Goal: Navigation & Orientation: Find specific page/section

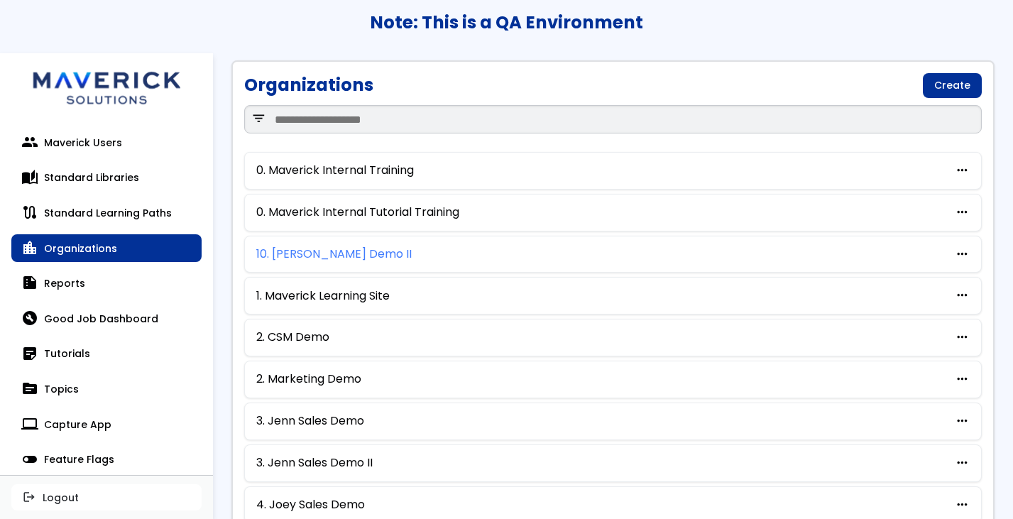
click at [333, 251] on link "10. [PERSON_NAME] Demo II" at bounding box center [333, 254] width 155 height 13
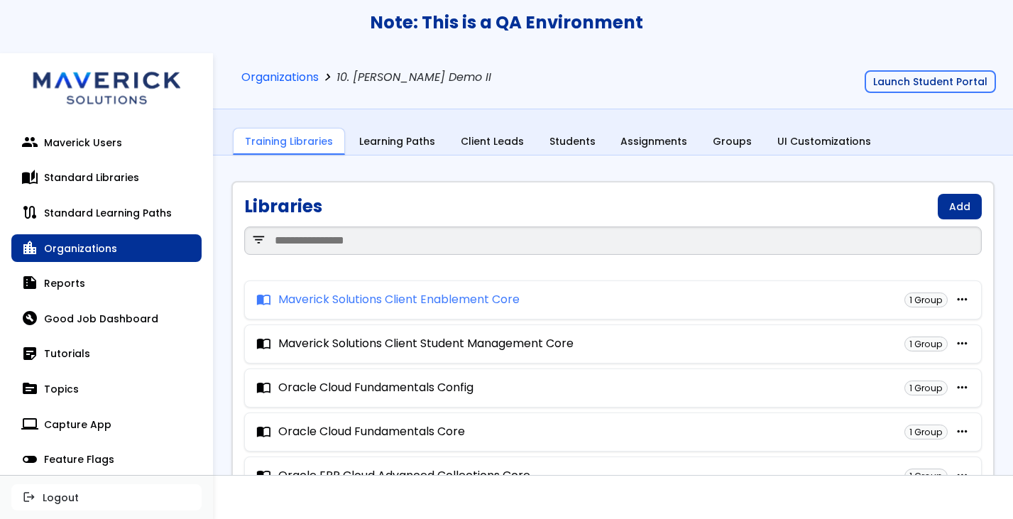
click at [341, 294] on link "import_contacts Maverick Solutions Client Enablement Core" at bounding box center [387, 299] width 263 height 13
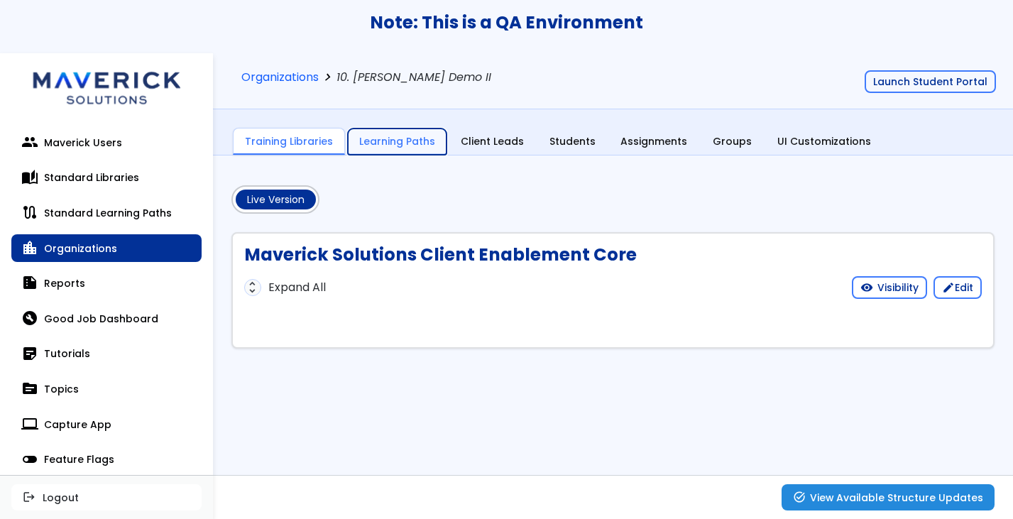
click at [385, 141] on link "Learning Paths" at bounding box center [397, 141] width 99 height 27
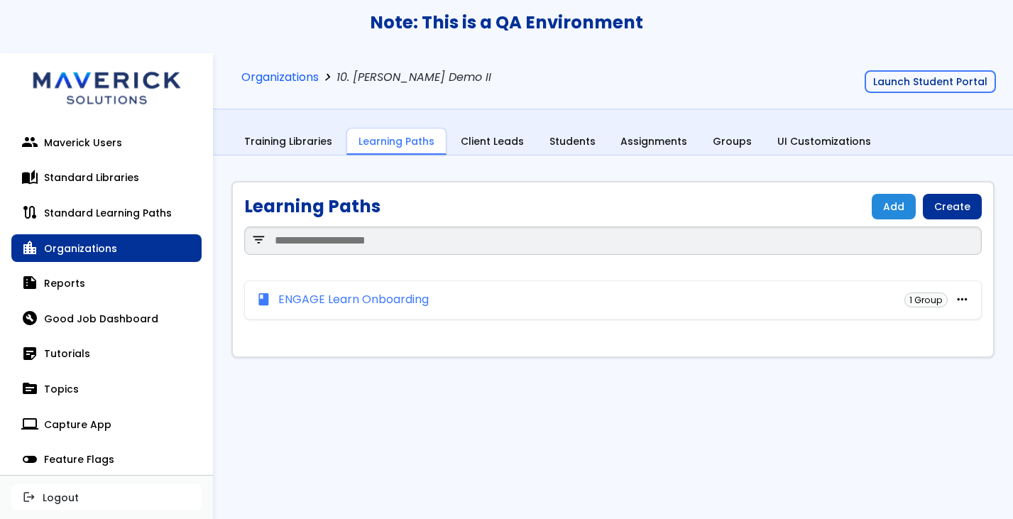
click at [366, 305] on div "ENGAGE Learn Onboarding" at bounding box center [353, 299] width 150 height 13
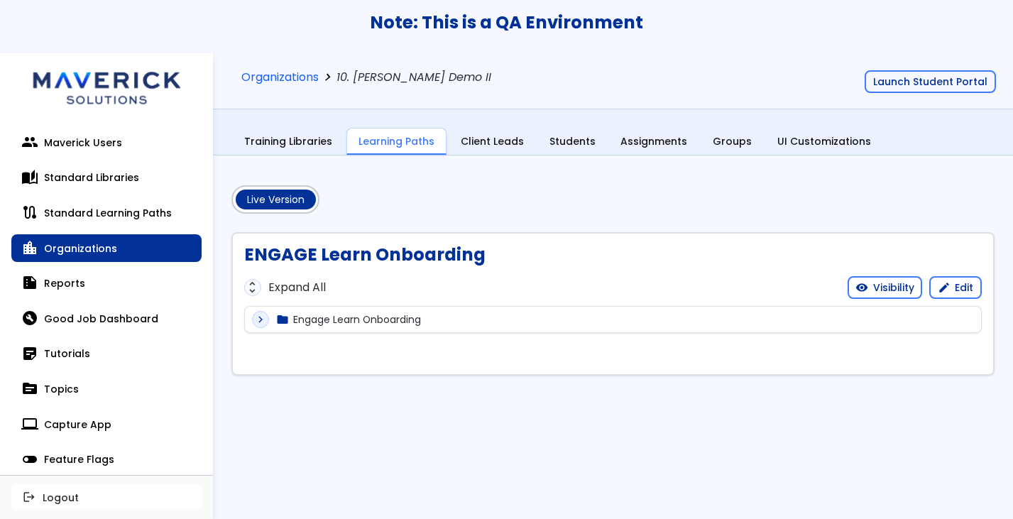
click at [367, 311] on div "expand_more folder Engage Learn Onboarding" at bounding box center [613, 319] width 722 height 17
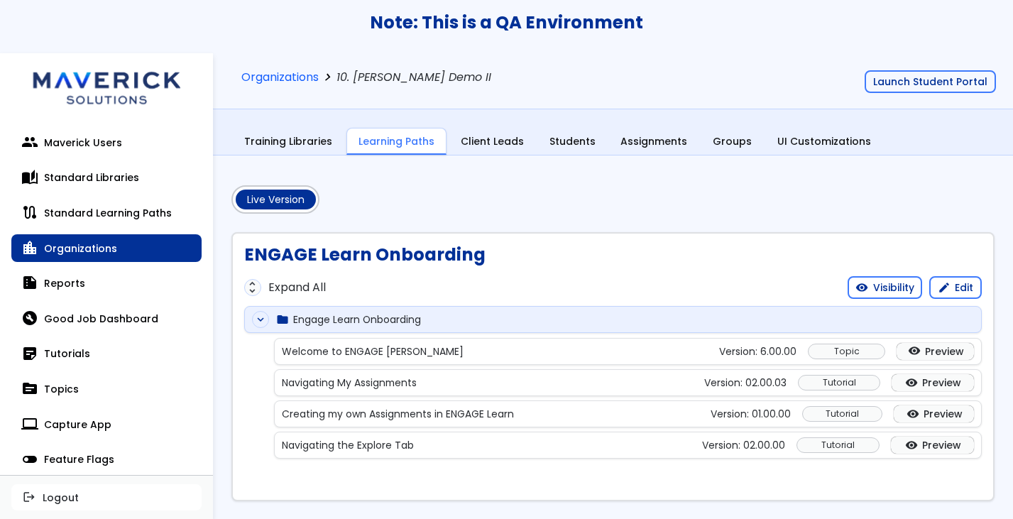
click at [266, 125] on div "Organizations chevron_right 10. [PERSON_NAME] Demo II Launch Student Portal Tra…" at bounding box center [613, 104] width 800 height 103
click at [270, 141] on link "Training Libraries" at bounding box center [288, 141] width 111 height 27
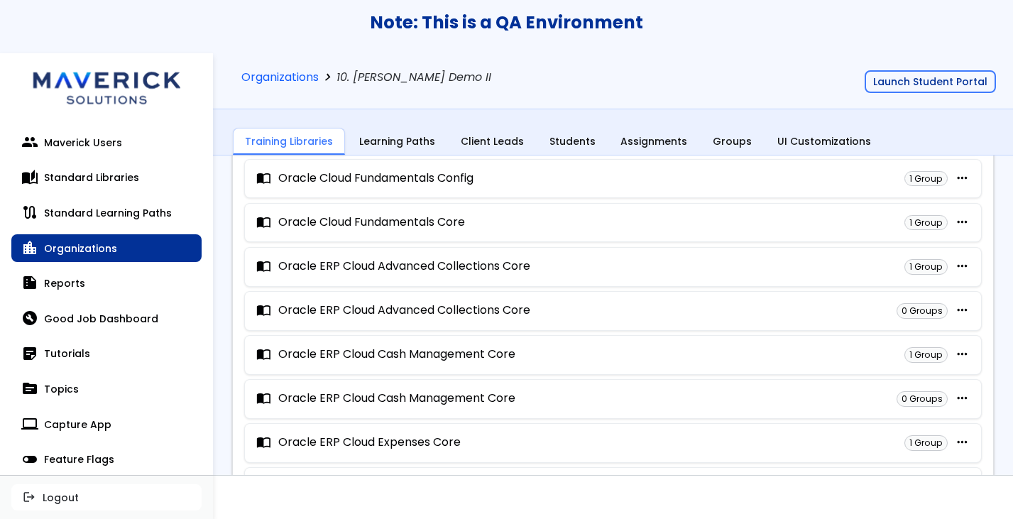
scroll to position [225, 0]
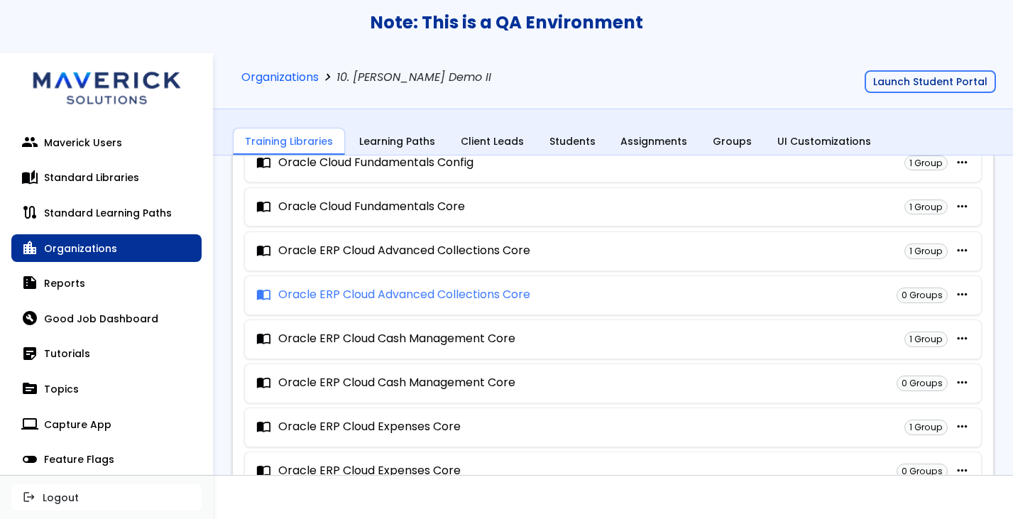
click at [326, 300] on link "import_contacts Oracle ERP Cloud Advanced Collections Core" at bounding box center [393, 294] width 274 height 13
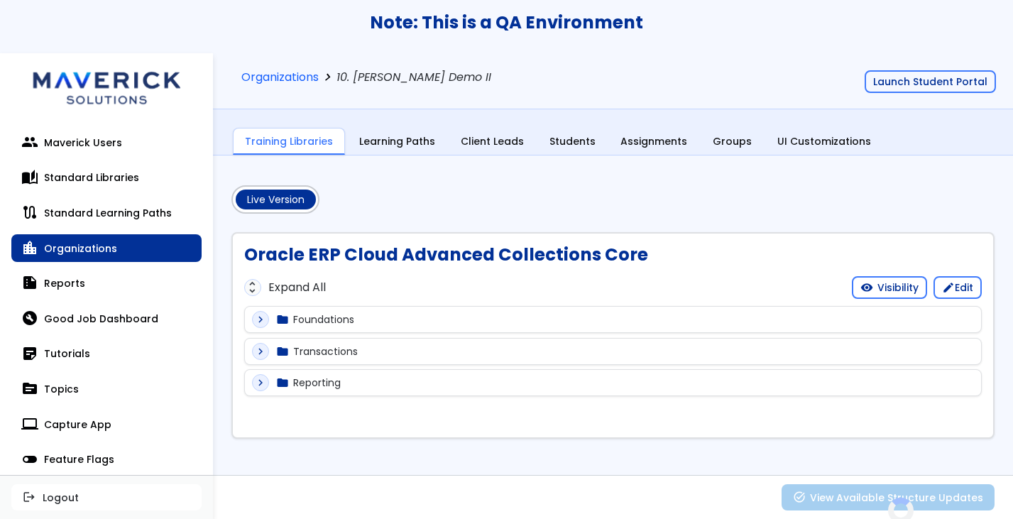
click at [302, 278] on div "unfold_more Expand All visibility Visibility edit Edit" at bounding box center [612, 287] width 737 height 23
click at [297, 284] on div "unfold_more Expand All" at bounding box center [285, 287] width 82 height 17
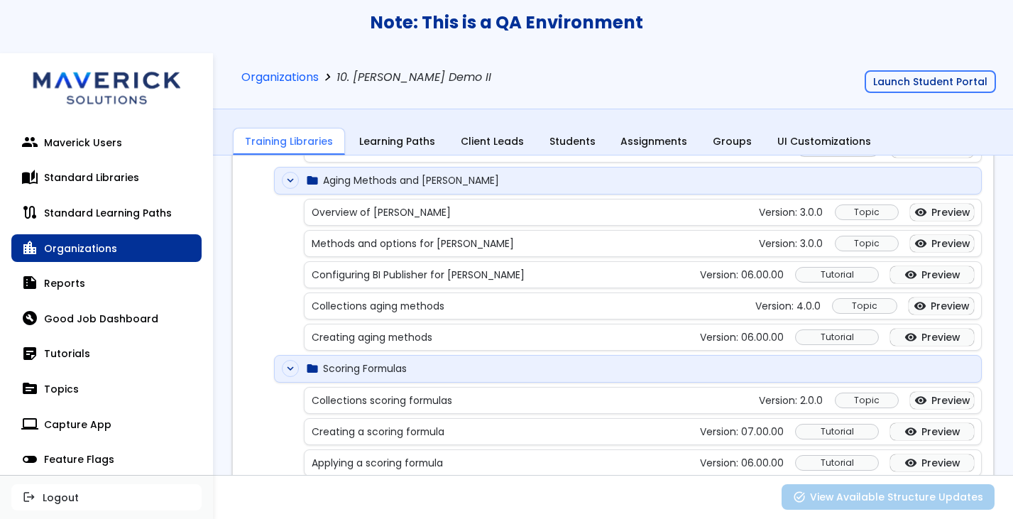
scroll to position [299, 0]
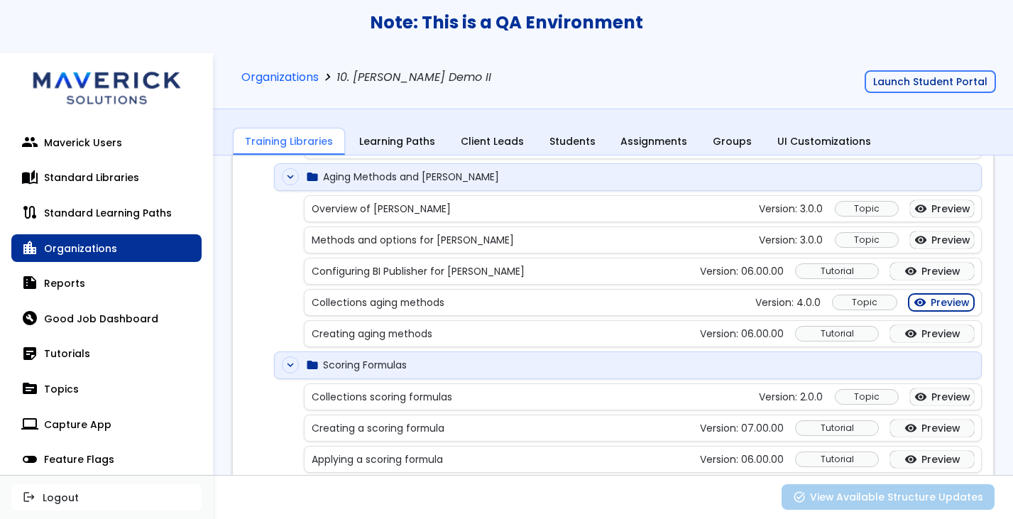
click at [949, 306] on link "visibility Preview" at bounding box center [940, 302] width 65 height 17
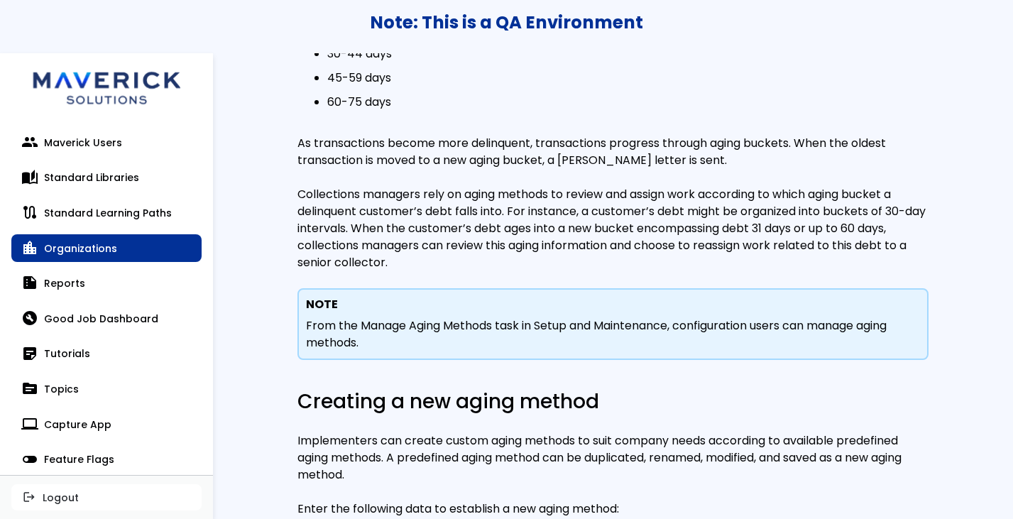
scroll to position [465, 0]
